Goal: Navigation & Orientation: Find specific page/section

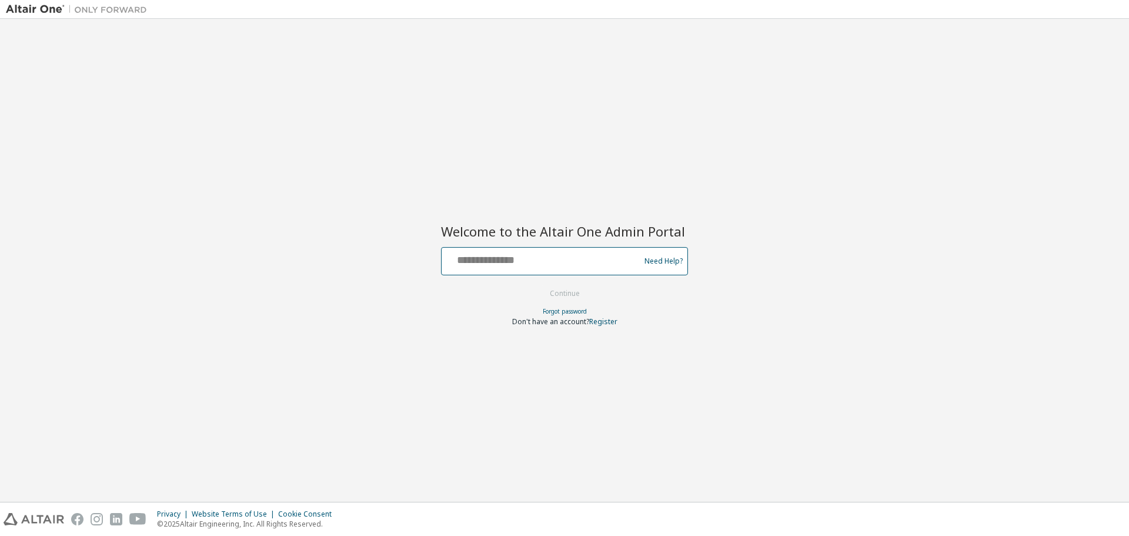
click at [499, 263] on input "text" at bounding box center [542, 258] width 192 height 17
type input "**********"
click at [574, 290] on button "Continue" at bounding box center [564, 294] width 55 height 18
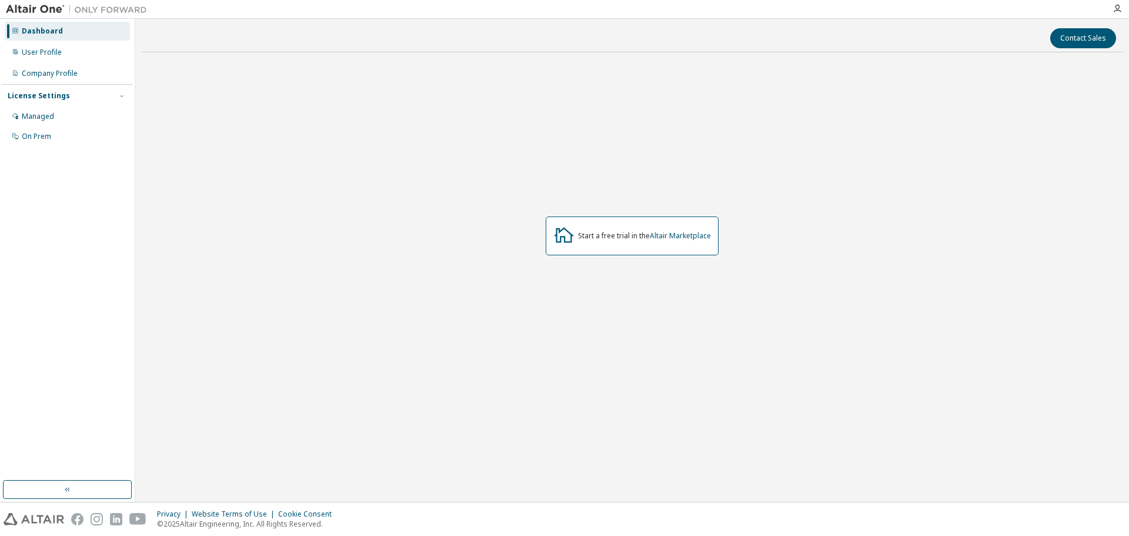
click at [51, 9] on img at bounding box center [79, 10] width 147 height 12
click at [26, 34] on div "Dashboard" at bounding box center [42, 30] width 41 height 9
click at [40, 4] on img at bounding box center [79, 10] width 147 height 12
click at [61, 51] on div "User Profile" at bounding box center [67, 52] width 125 height 19
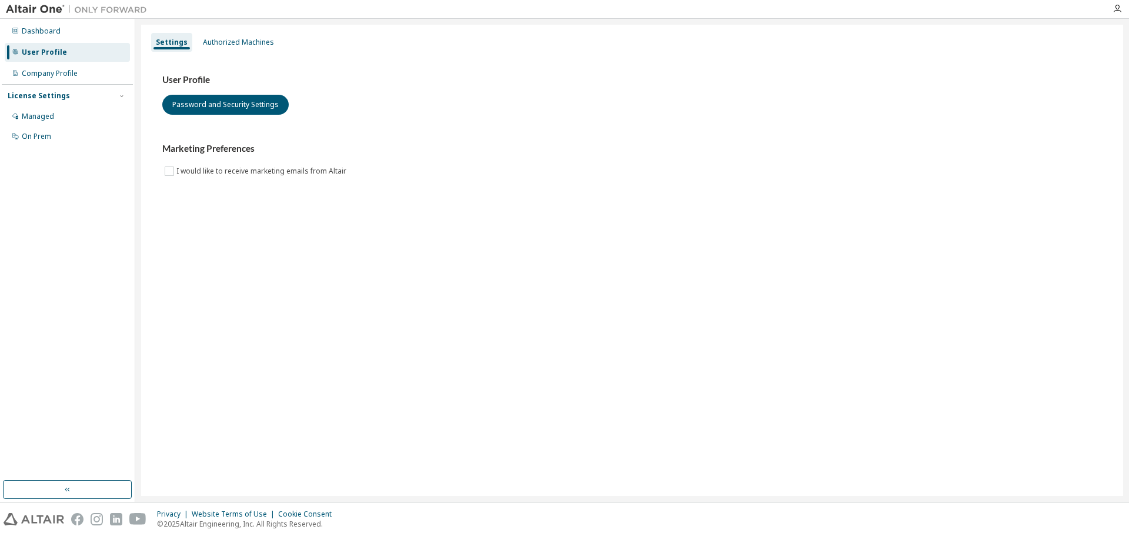
click at [45, 46] on div "User Profile" at bounding box center [67, 52] width 125 height 19
click at [55, 69] on div "Company Profile" at bounding box center [50, 73] width 56 height 9
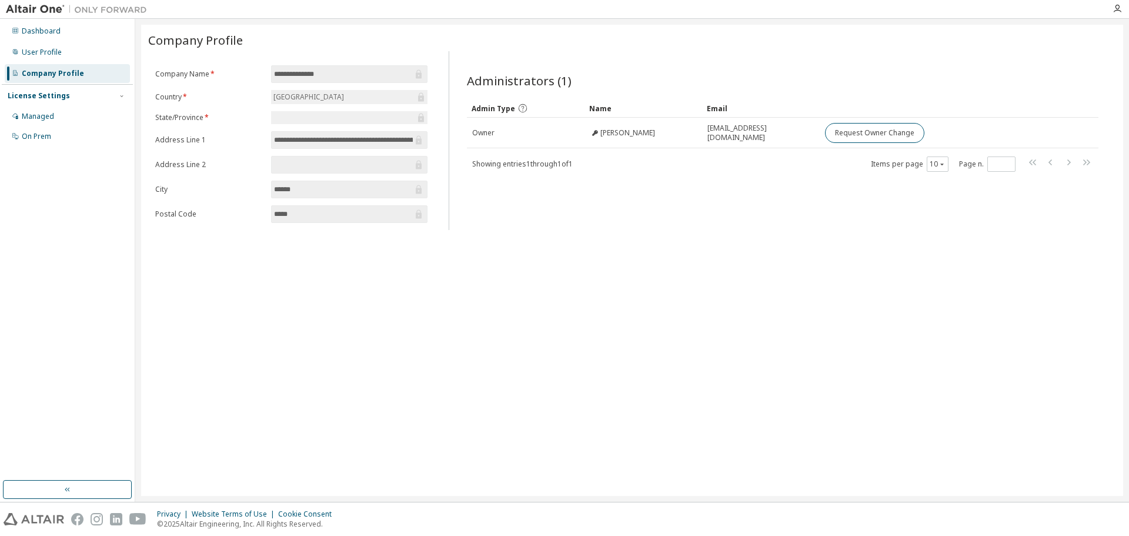
click at [35, 9] on img at bounding box center [79, 10] width 147 height 12
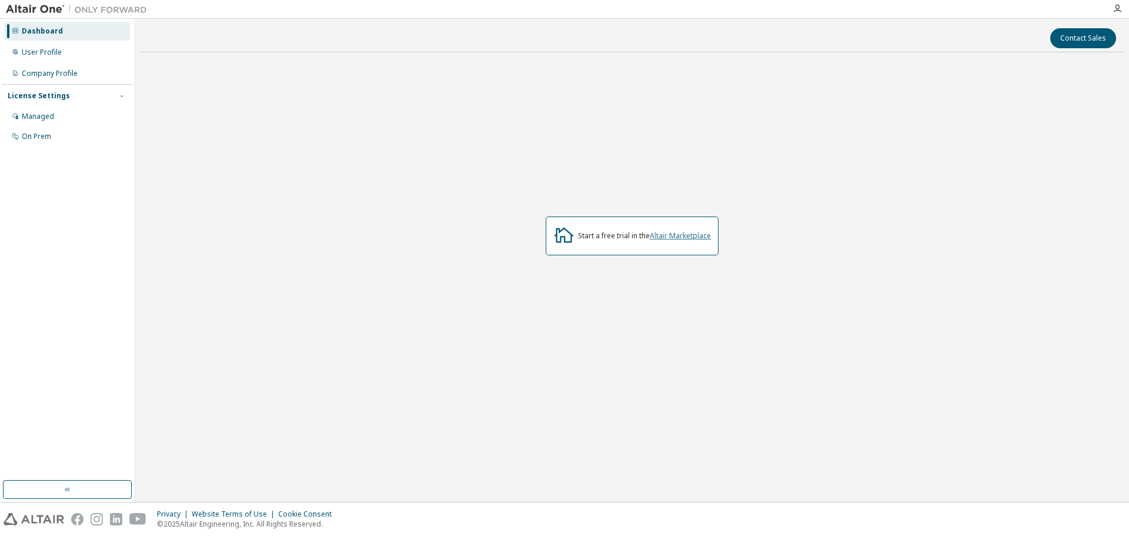
click at [693, 237] on link "Altair Marketplace" at bounding box center [680, 235] width 61 height 10
